Goal: Find specific page/section: Find specific page/section

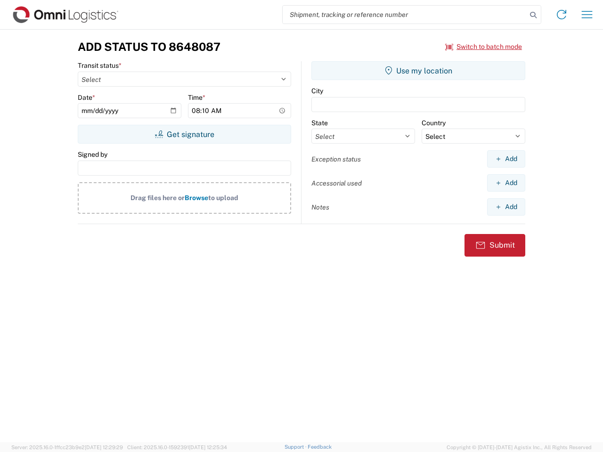
click at [405, 15] on input "search" at bounding box center [405, 15] width 244 height 18
click at [533, 15] on icon at bounding box center [533, 14] width 13 height 13
click at [562, 15] on icon at bounding box center [561, 14] width 15 height 15
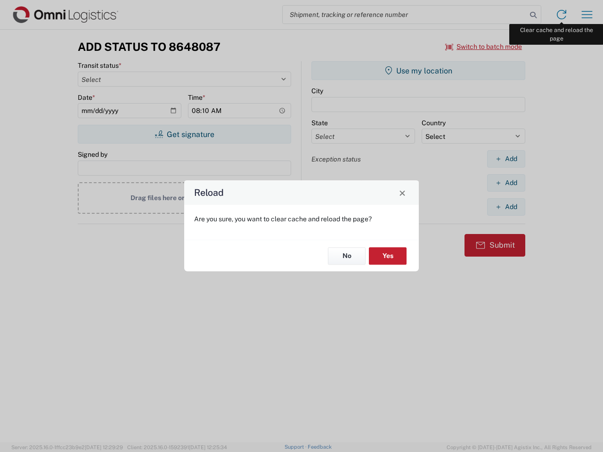
click at [587, 15] on div "Reload Are you sure, you want to clear cache and reload the page? No Yes" at bounding box center [301, 226] width 603 height 452
click at [484, 47] on div "Reload Are you sure, you want to clear cache and reload the page? No Yes" at bounding box center [301, 226] width 603 height 452
click at [184, 134] on div "Reload Are you sure, you want to clear cache and reload the page? No Yes" at bounding box center [301, 226] width 603 height 452
click at [418, 71] on div "Reload Are you sure, you want to clear cache and reload the page? No Yes" at bounding box center [301, 226] width 603 height 452
click at [506, 159] on div "Reload Are you sure, you want to clear cache and reload the page? No Yes" at bounding box center [301, 226] width 603 height 452
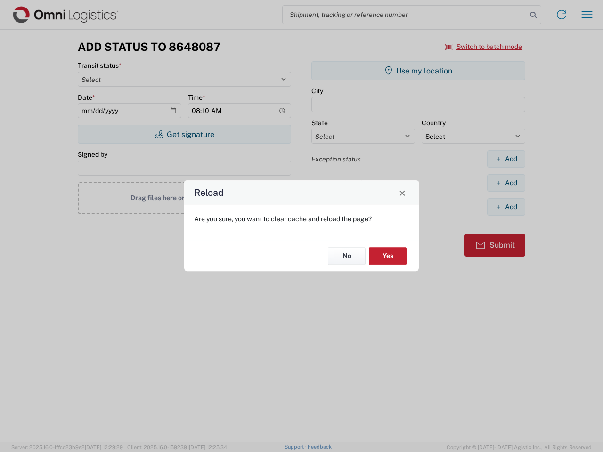
click at [506, 183] on div "Reload Are you sure, you want to clear cache and reload the page? No Yes" at bounding box center [301, 226] width 603 height 452
click at [506, 207] on div "Reload Are you sure, you want to clear cache and reload the page? No Yes" at bounding box center [301, 226] width 603 height 452
